Goal: Transaction & Acquisition: Subscribe to service/newsletter

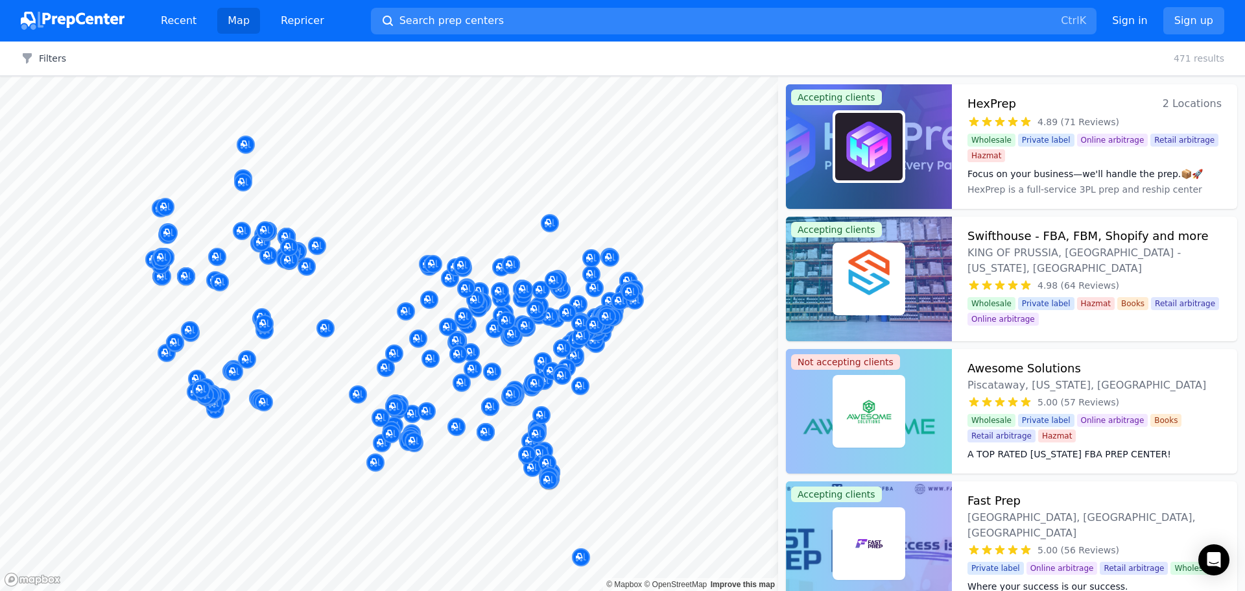
click at [425, 50] on div "Filters Clear all 471 results" at bounding box center [622, 59] width 1245 height 34
click at [426, 20] on span "Search prep centers" at bounding box center [452, 21] width 104 height 16
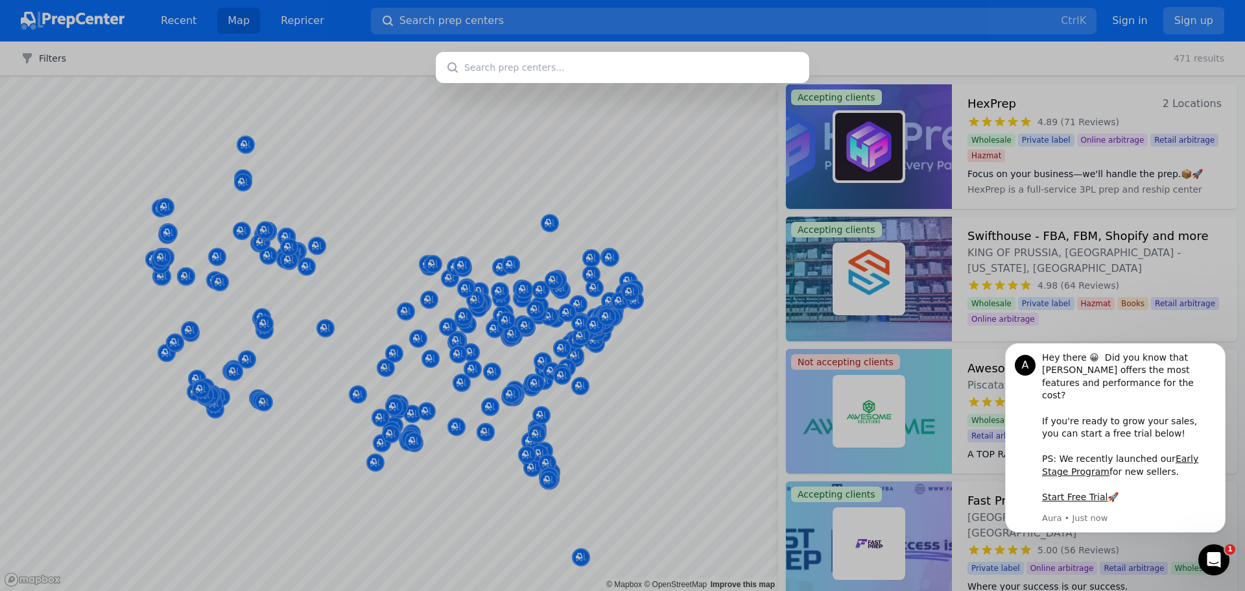
click at [265, 325] on div at bounding box center [622, 295] width 1245 height 591
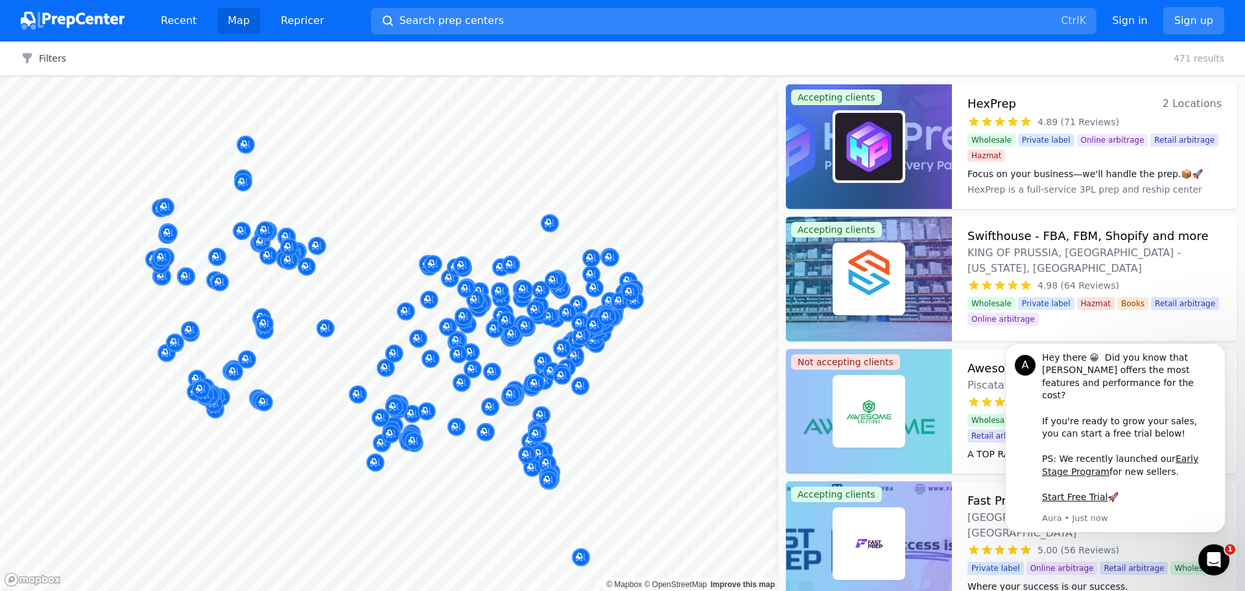
click at [258, 310] on div at bounding box center [264, 309] width 249 height 10
click at [263, 312] on div at bounding box center [264, 309] width 249 height 10
click at [263, 334] on button "Map marker" at bounding box center [264, 324] width 18 height 19
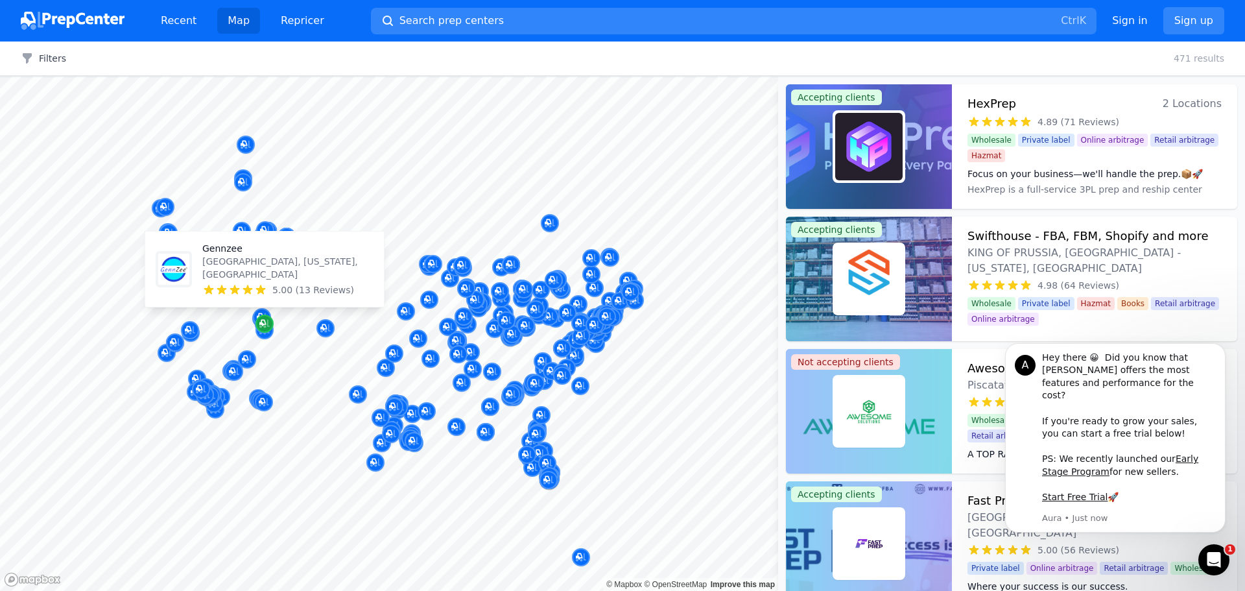
click at [263, 328] on icon "Map marker" at bounding box center [264, 323] width 10 height 13
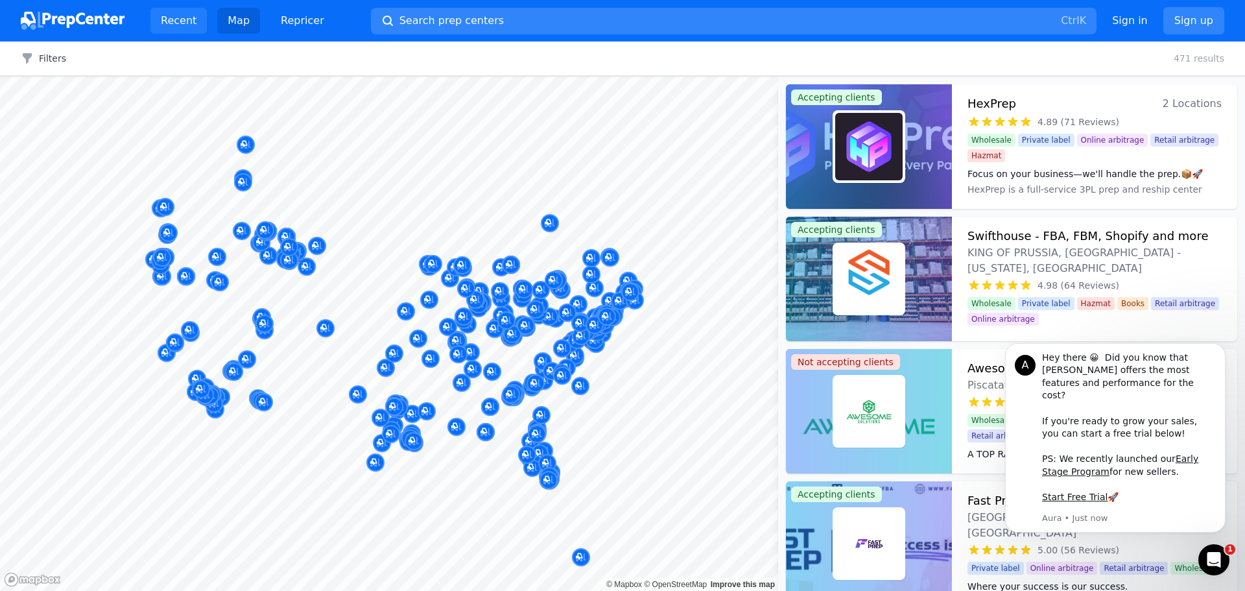
click at [180, 19] on link "Recent" at bounding box center [178, 21] width 56 height 26
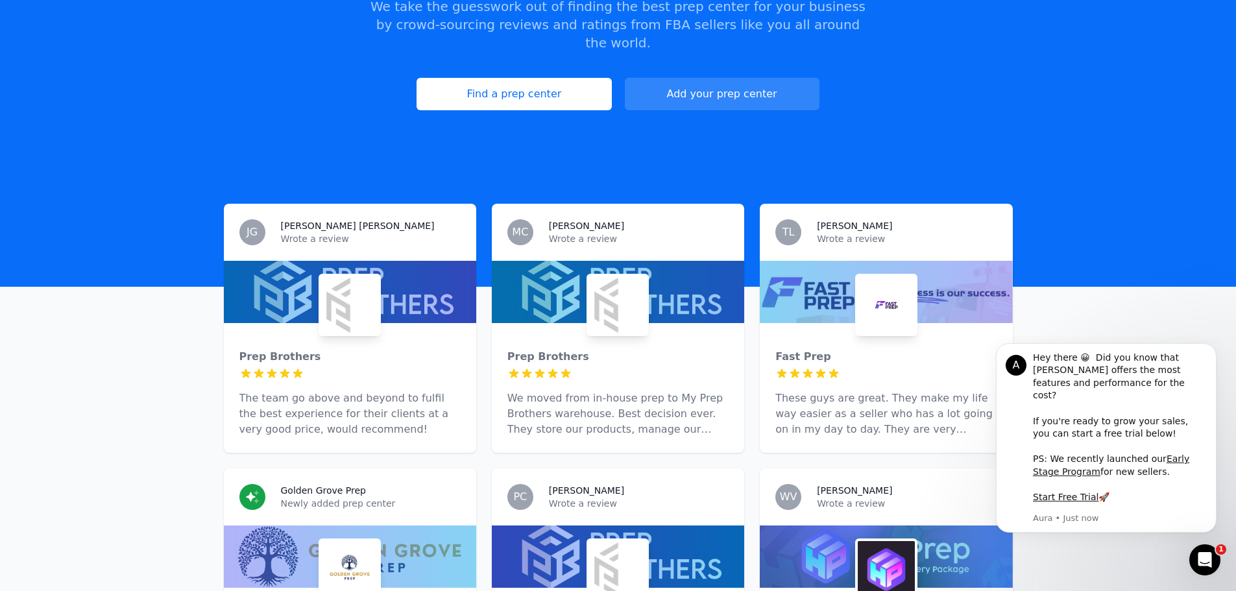
scroll to position [259, 0]
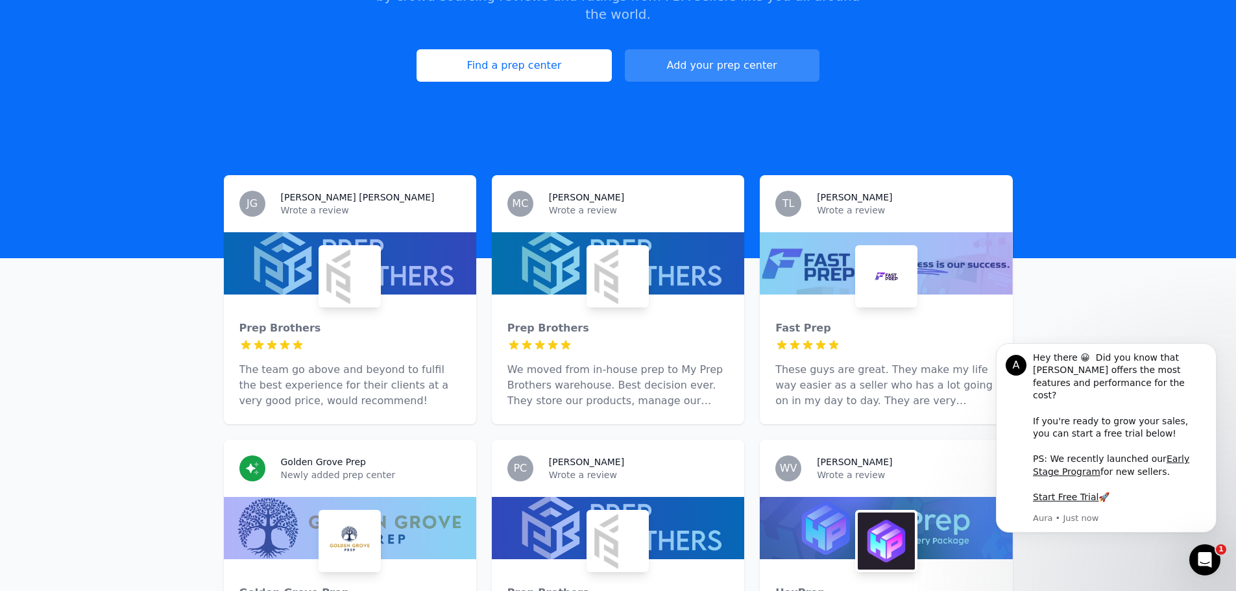
click at [696, 51] on link "Add your prep center" at bounding box center [722, 65] width 195 height 32
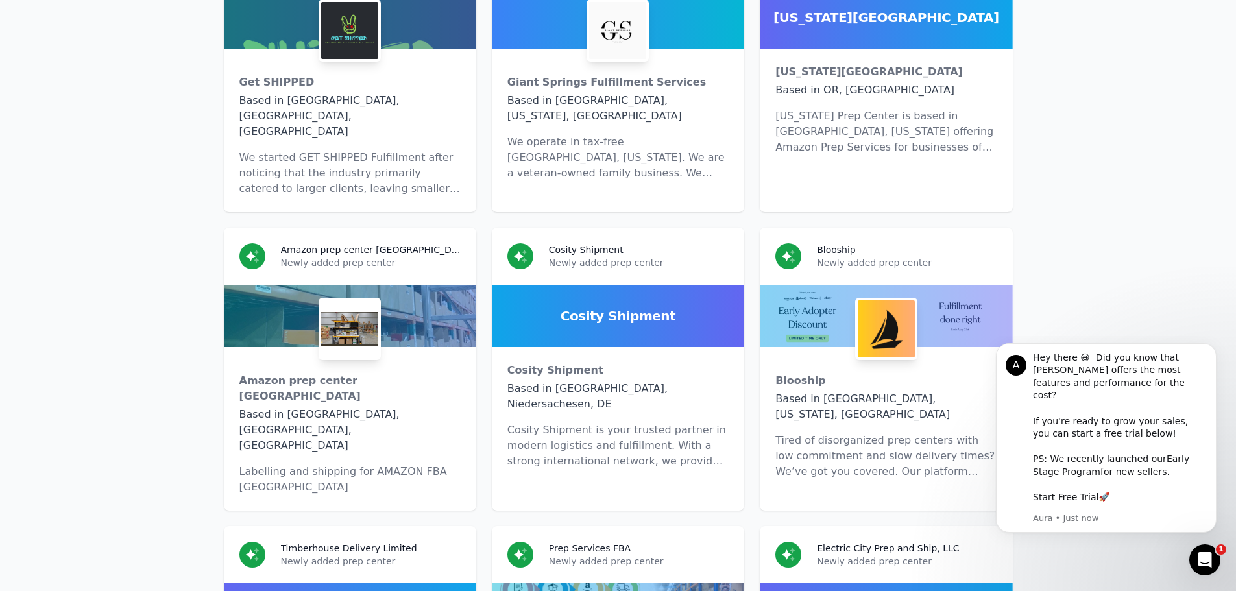
scroll to position [8519, 0]
